Goal: Check status: Check status

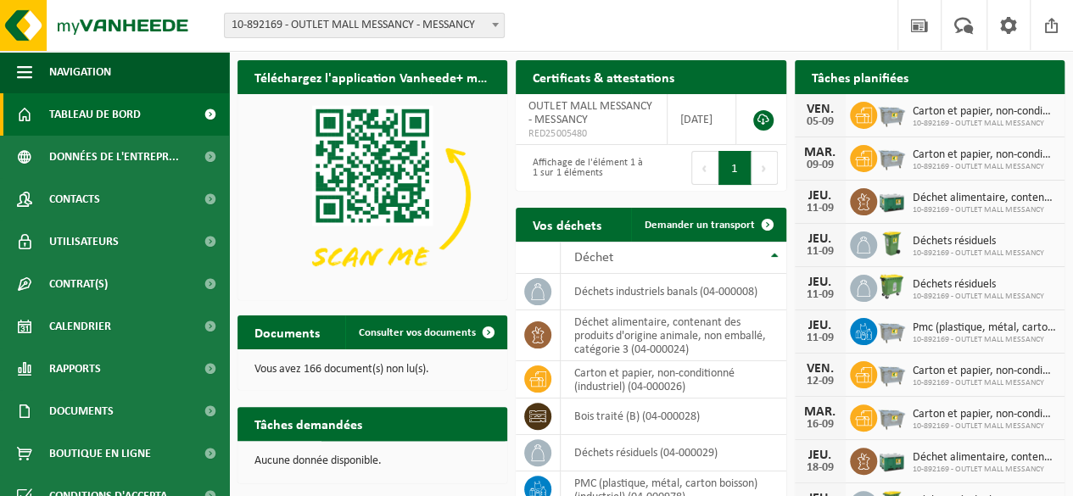
click at [823, 77] on h2 "Tâches planifiées" at bounding box center [860, 76] width 131 height 33
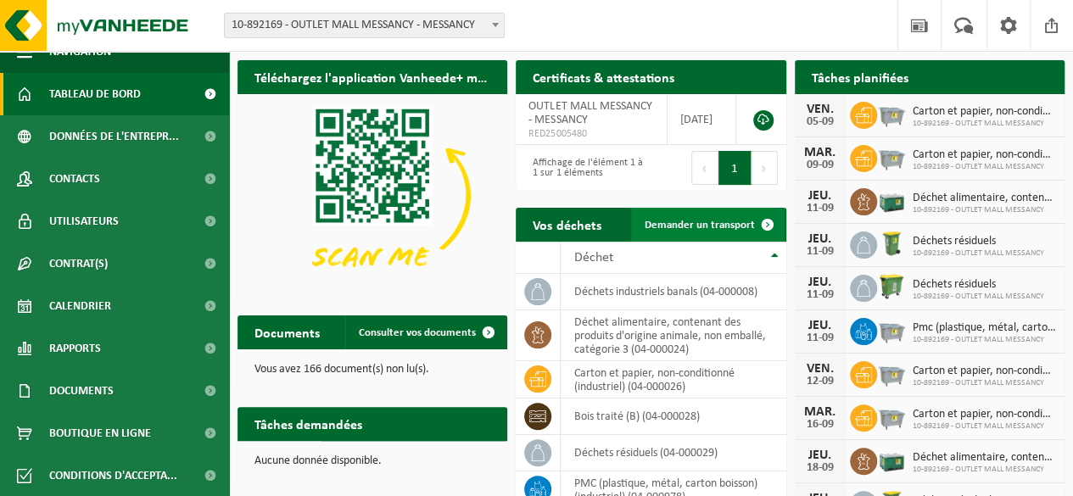
click at [728, 226] on span "Demander un transport" at bounding box center [700, 225] width 110 height 11
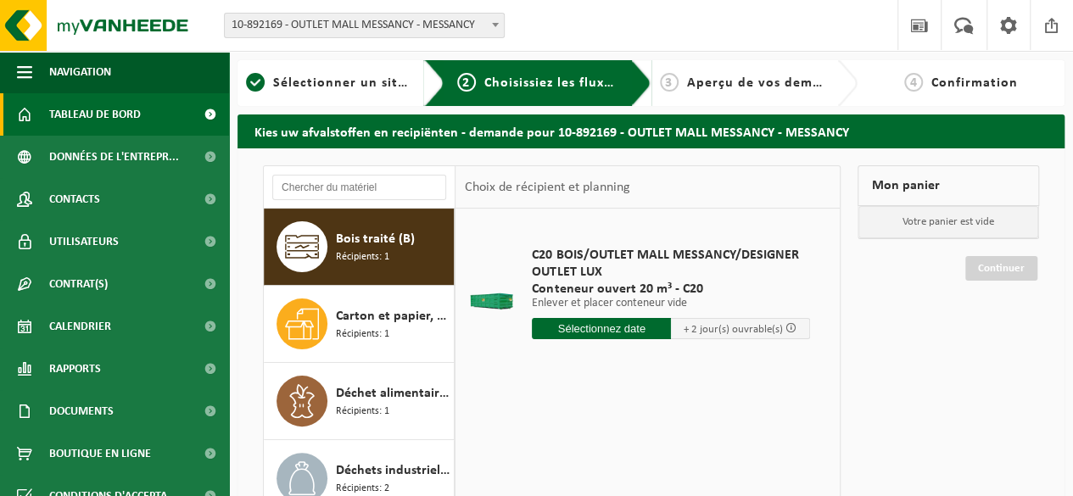
click at [133, 113] on span "Tableau de bord" at bounding box center [95, 114] width 92 height 42
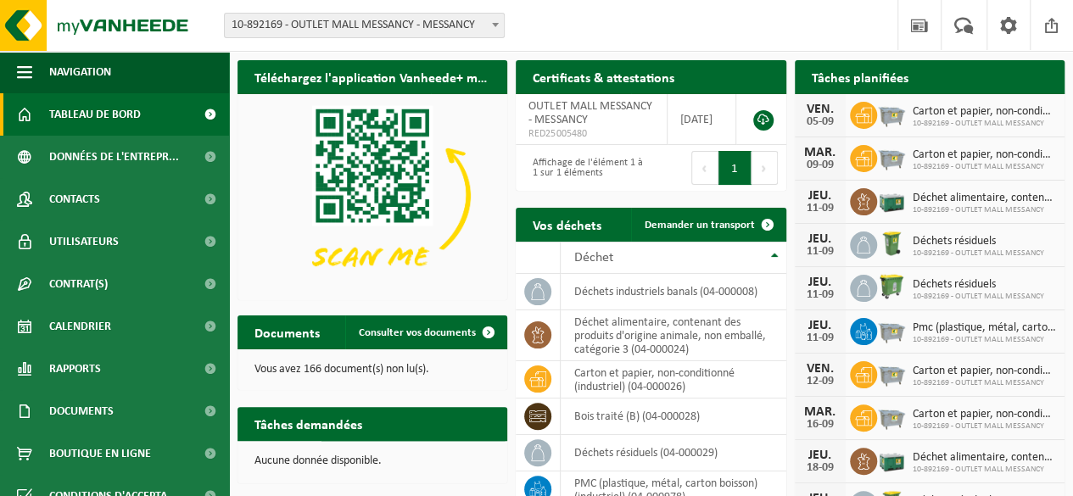
click at [393, 221] on img at bounding box center [372, 195] width 270 height 203
click at [422, 328] on span "Consulter vos documents" at bounding box center [417, 332] width 117 height 11
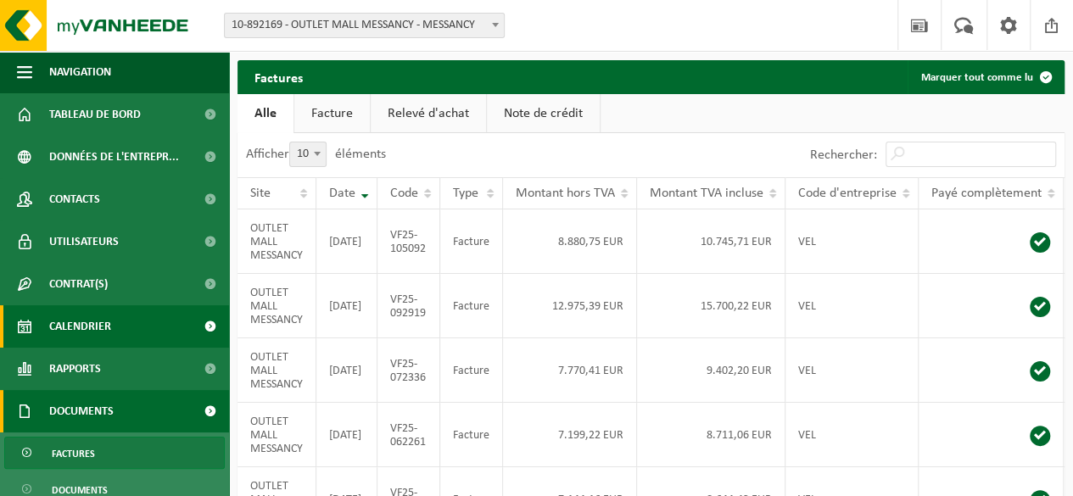
click at [69, 331] on span "Calendrier" at bounding box center [80, 326] width 62 height 42
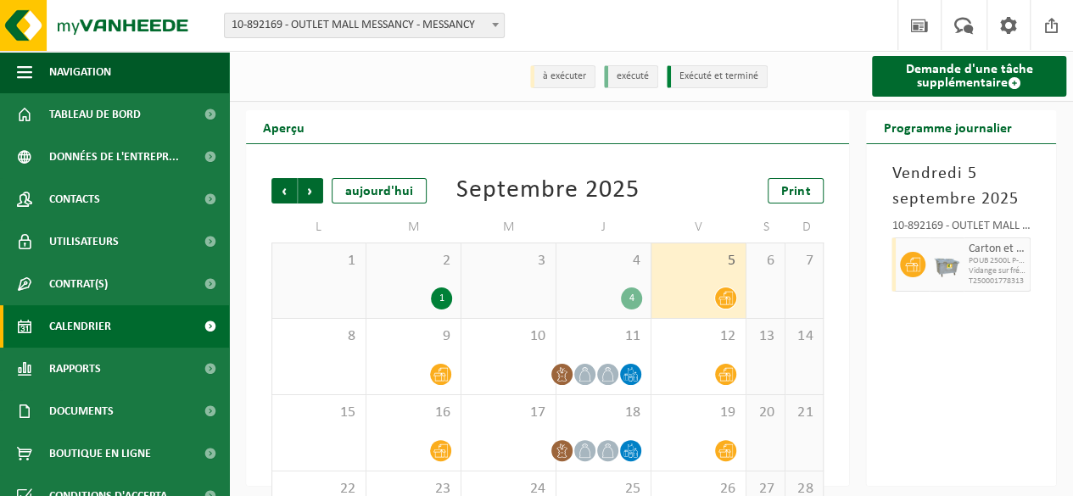
scroll to position [85, 0]
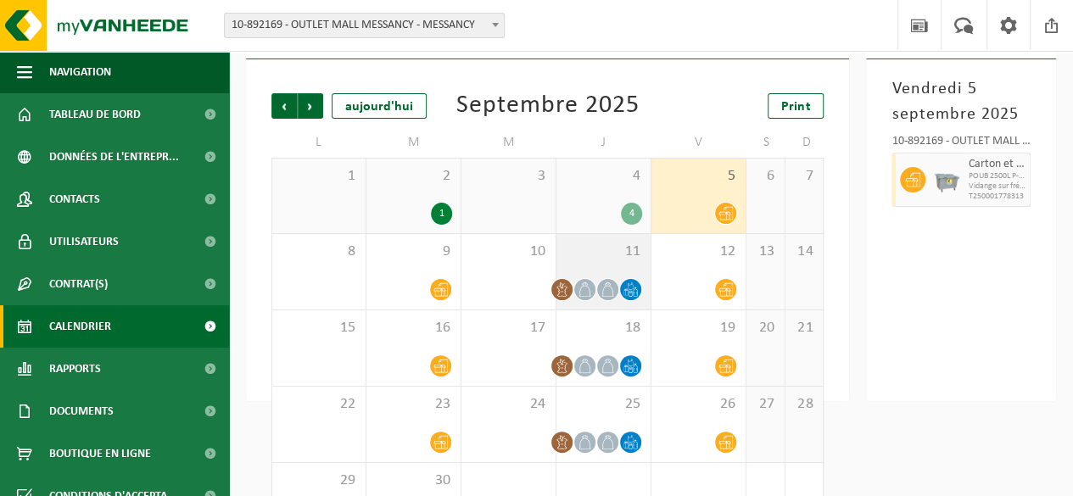
click at [640, 296] on span at bounding box center [630, 289] width 21 height 21
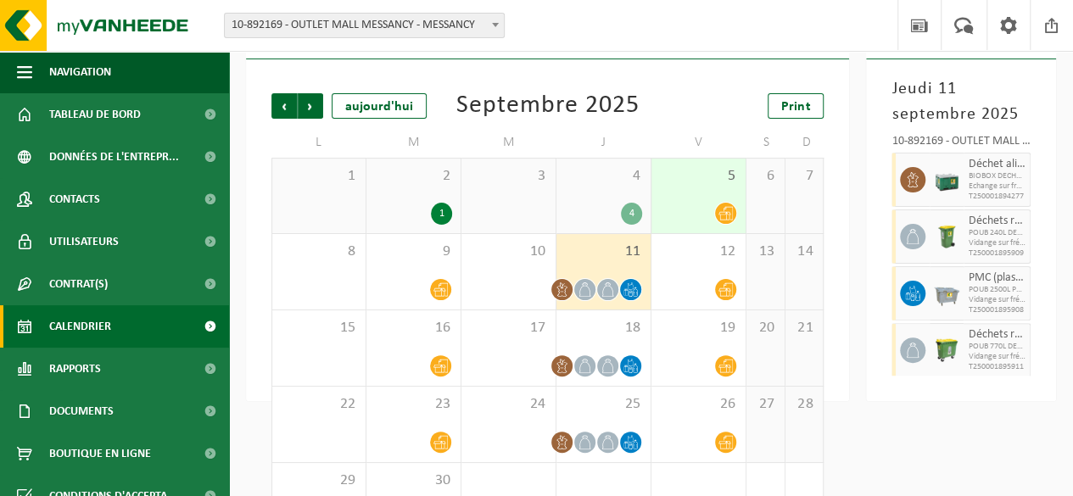
click at [640, 296] on span at bounding box center [630, 289] width 21 height 21
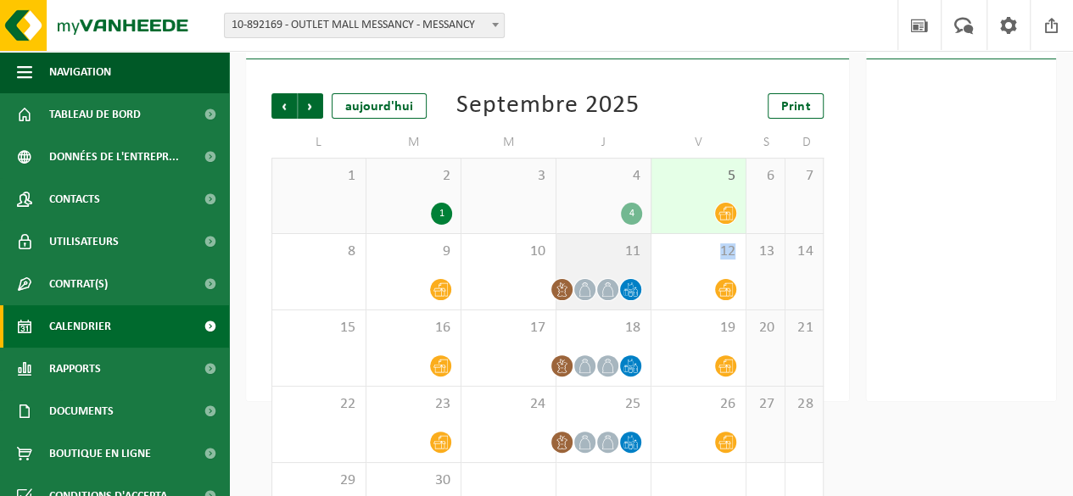
click at [640, 296] on span at bounding box center [630, 289] width 21 height 21
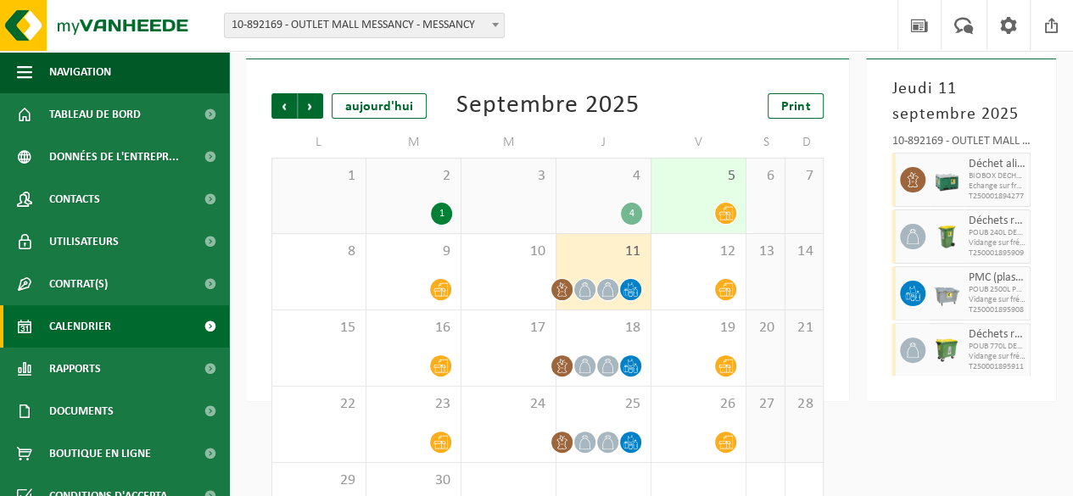
click at [918, 411] on html "Site: 10-892169 - OUTLET MALL MESSANCY - MESSANCY 10-892169 - OUTLET MALL MESSA…" at bounding box center [536, 163] width 1073 height 496
click at [725, 293] on icon at bounding box center [725, 289] width 14 height 14
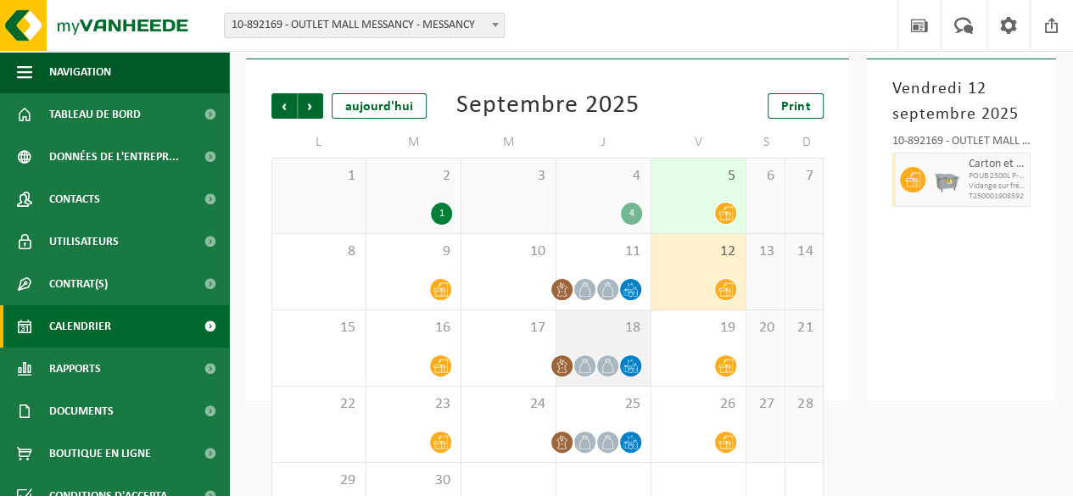
click at [634, 363] on icon at bounding box center [630, 366] width 14 height 14
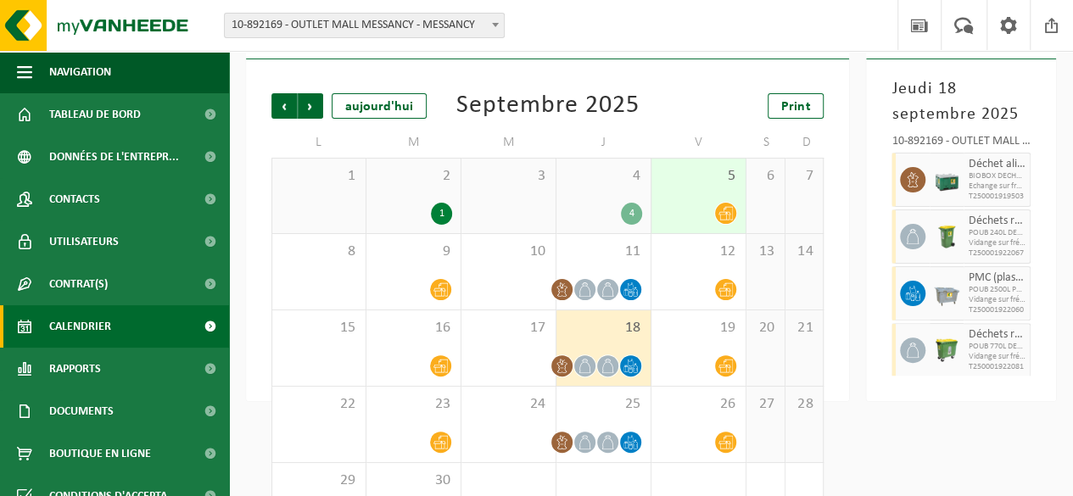
click at [634, 363] on icon at bounding box center [630, 366] width 14 height 14
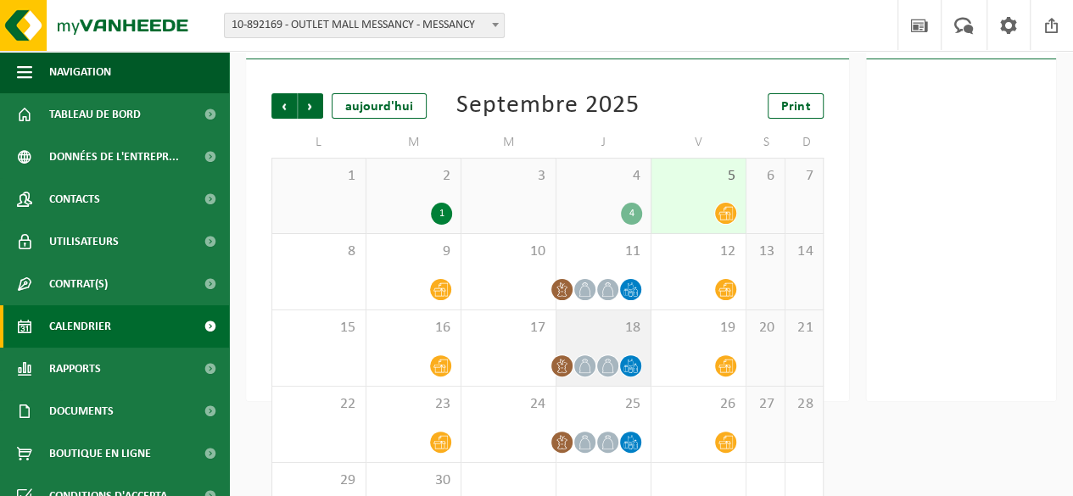
click at [633, 372] on icon at bounding box center [630, 366] width 14 height 14
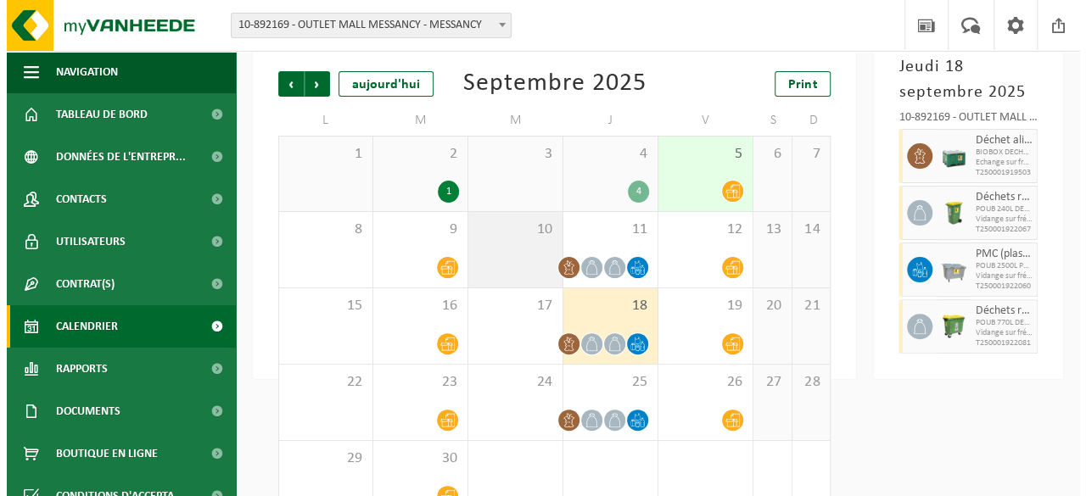
scroll to position [146, 0]
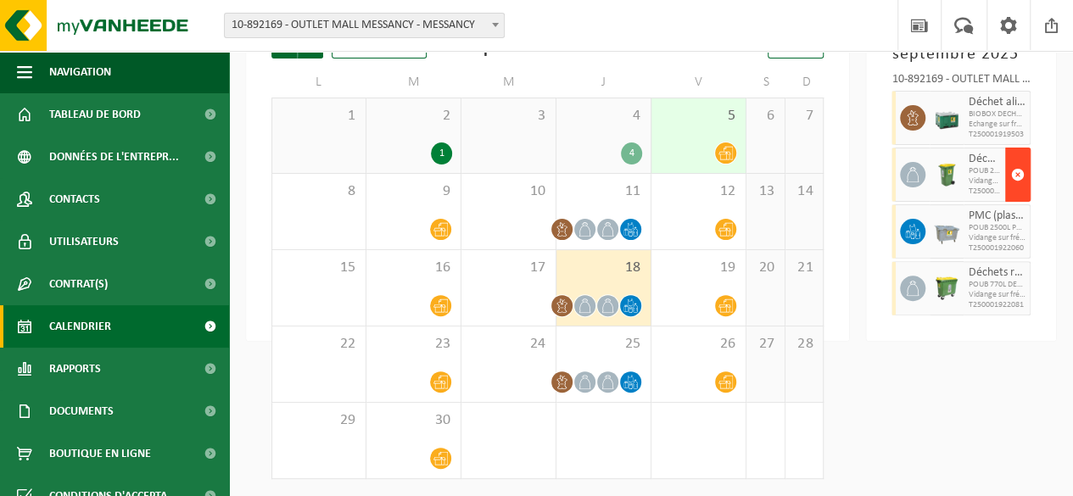
click at [1011, 171] on span "button" at bounding box center [1018, 175] width 14 height 34
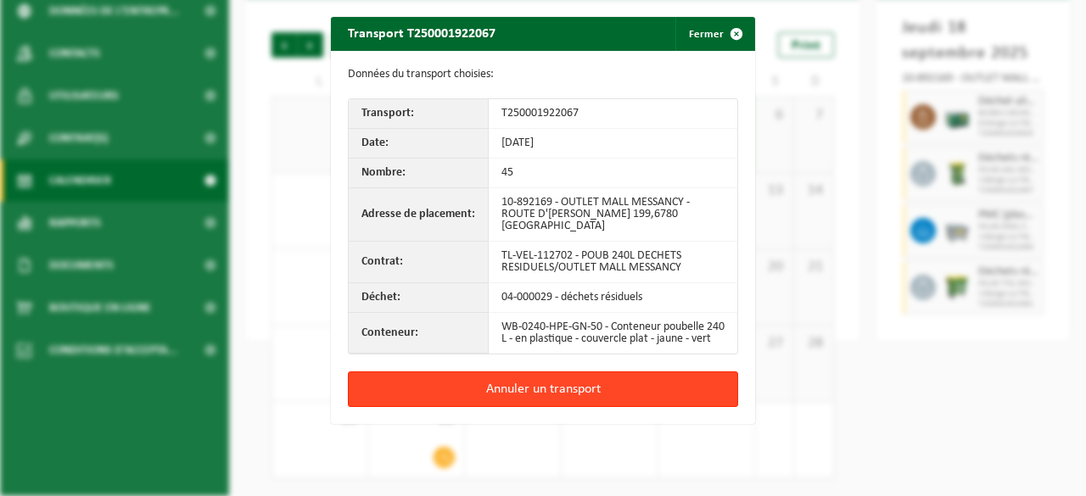
click at [539, 382] on button "Annuler un transport" at bounding box center [543, 390] width 390 height 36
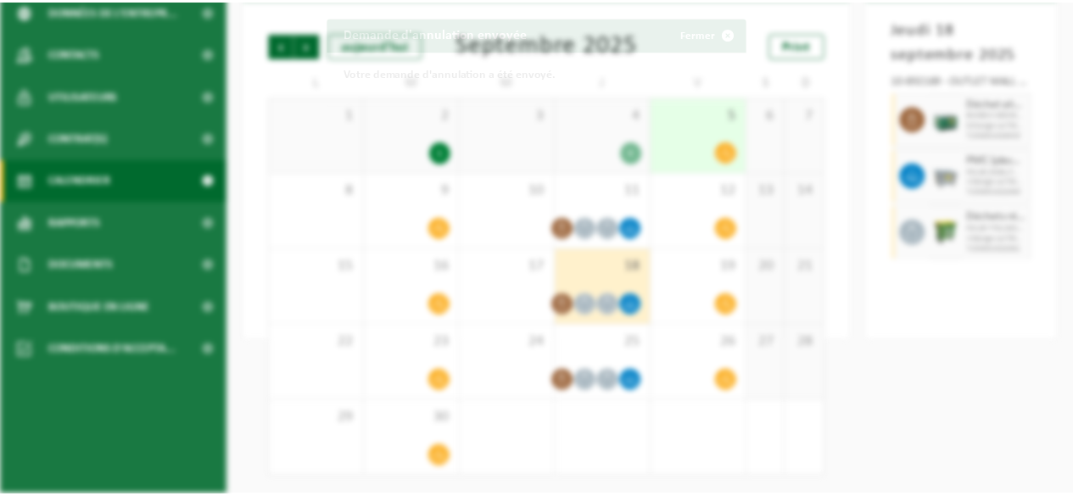
scroll to position [0, 0]
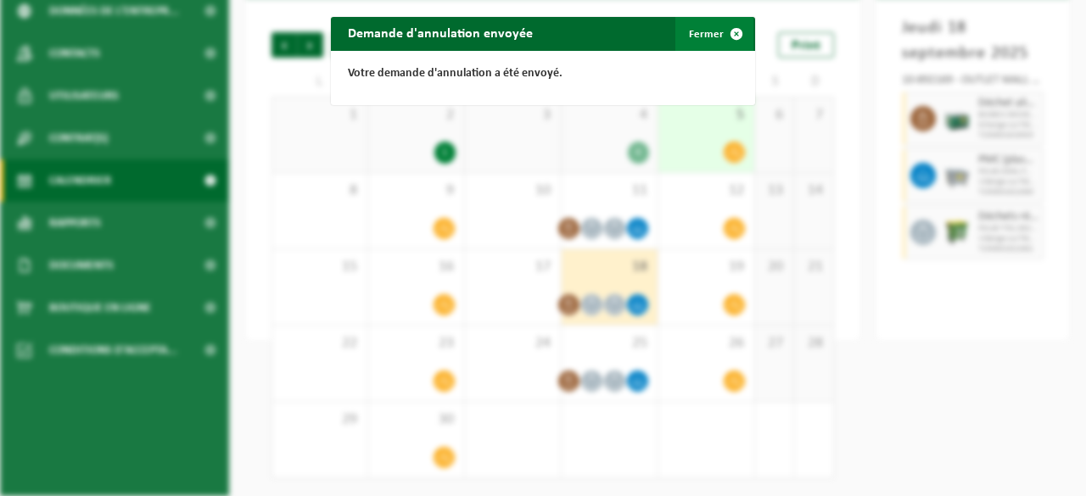
click at [696, 33] on button "Fermer" at bounding box center [714, 34] width 78 height 34
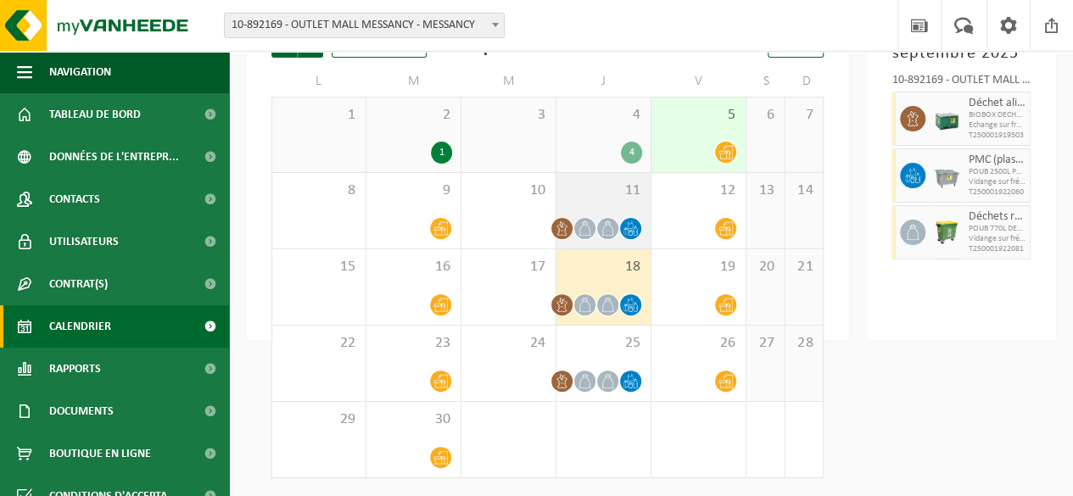
click at [603, 220] on div at bounding box center [607, 228] width 23 height 23
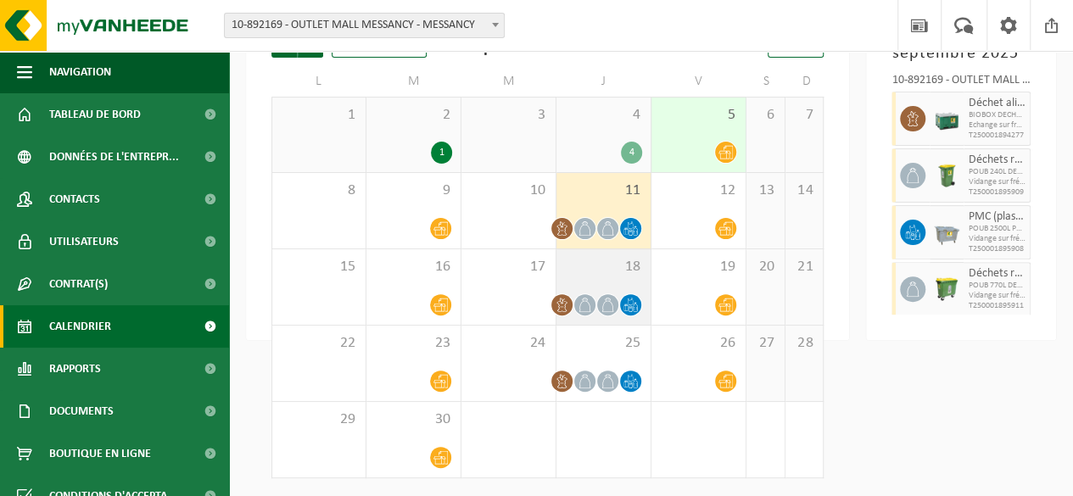
click at [617, 269] on span "18" at bounding box center [603, 267] width 77 height 19
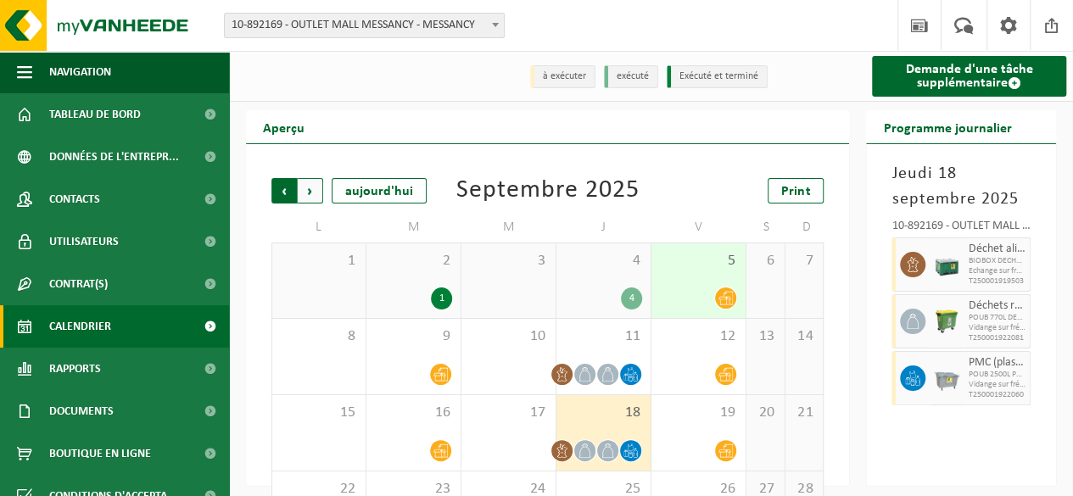
click at [316, 194] on span "Suivant" at bounding box center [310, 190] width 25 height 25
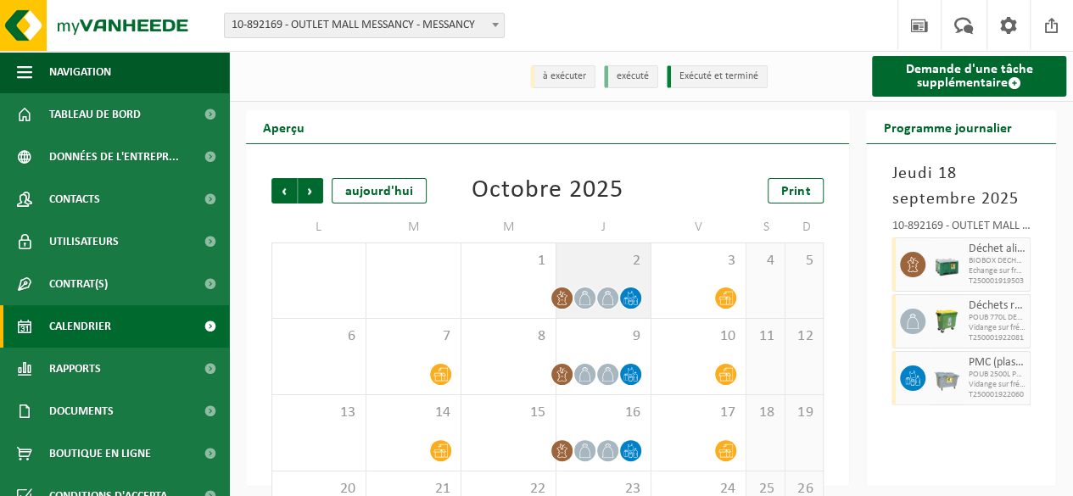
click at [599, 299] on span at bounding box center [607, 298] width 21 height 21
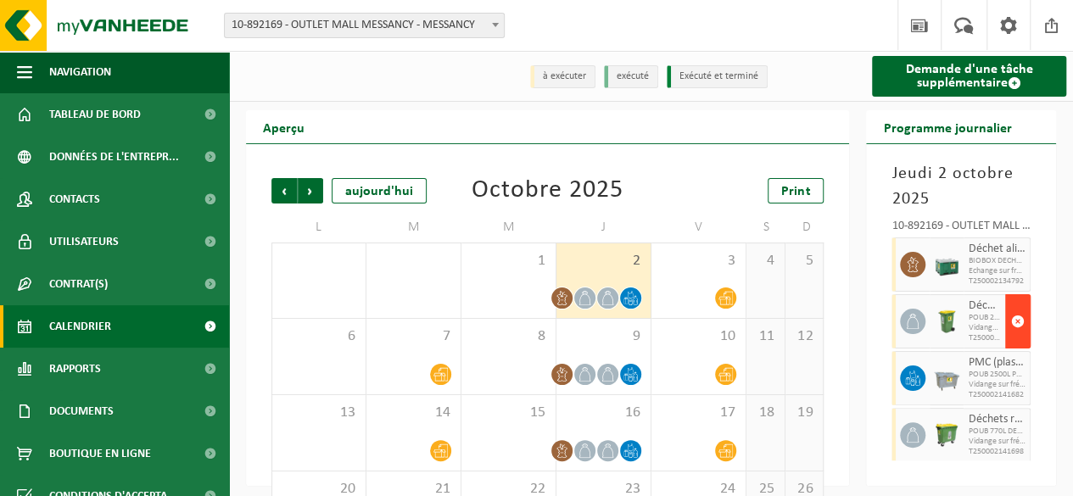
click at [1011, 321] on span "button" at bounding box center [1018, 322] width 14 height 34
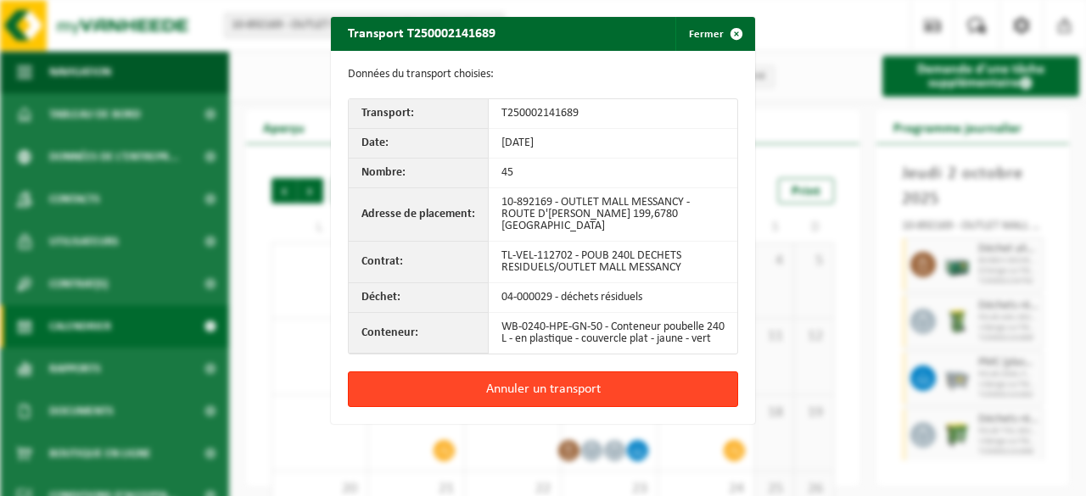
click at [584, 377] on button "Annuler un transport" at bounding box center [543, 390] width 390 height 36
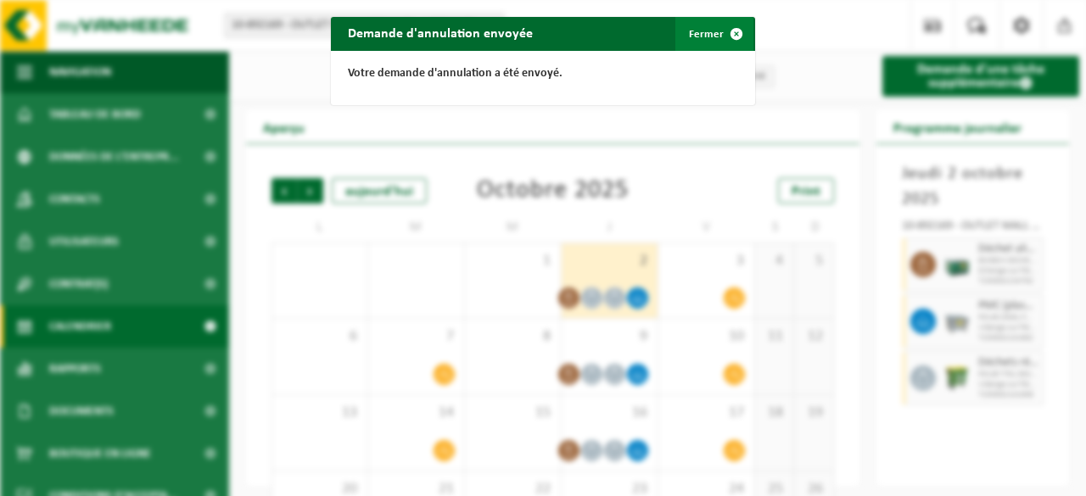
click at [729, 31] on span "button" at bounding box center [736, 34] width 34 height 34
